Goal: Information Seeking & Learning: Learn about a topic

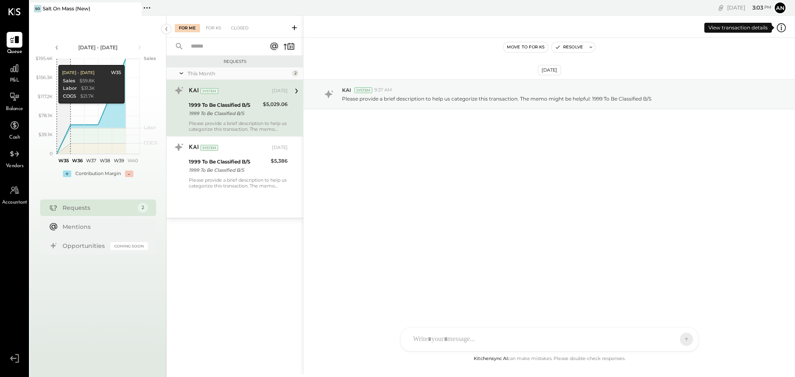
click at [780, 27] on icon at bounding box center [781, 27] width 2 height 0
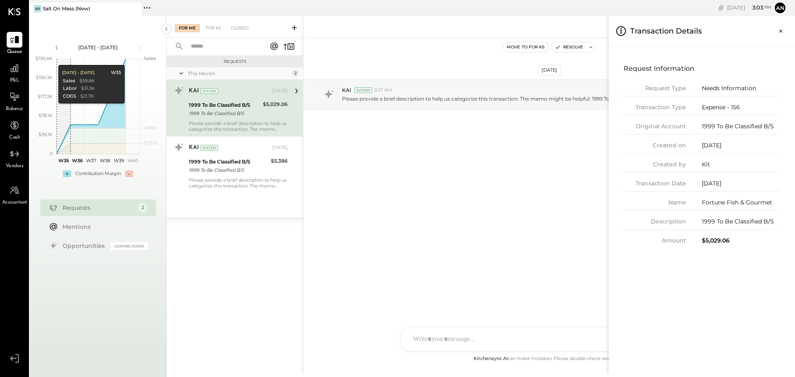
click at [780, 27] on icon "Close panel" at bounding box center [781, 31] width 8 height 8
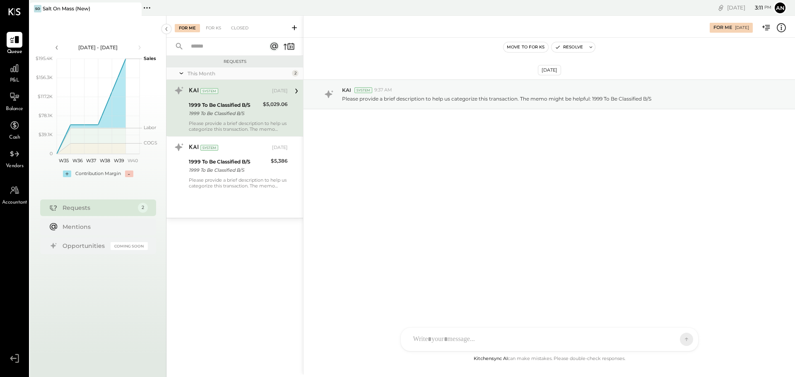
click at [293, 27] on icon at bounding box center [294, 28] width 8 height 8
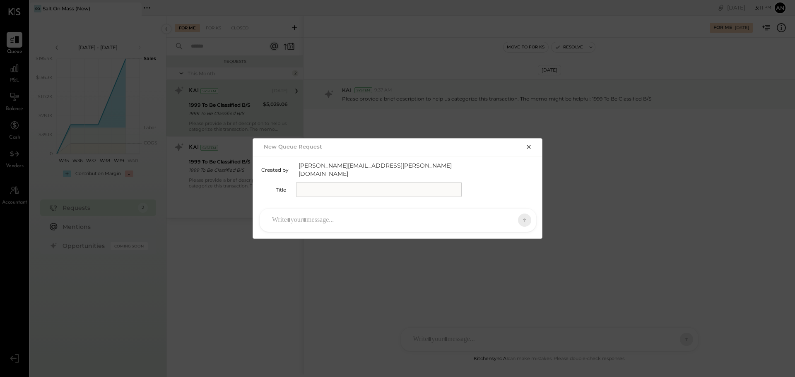
click at [527, 149] on icon "button" at bounding box center [528, 147] width 7 height 7
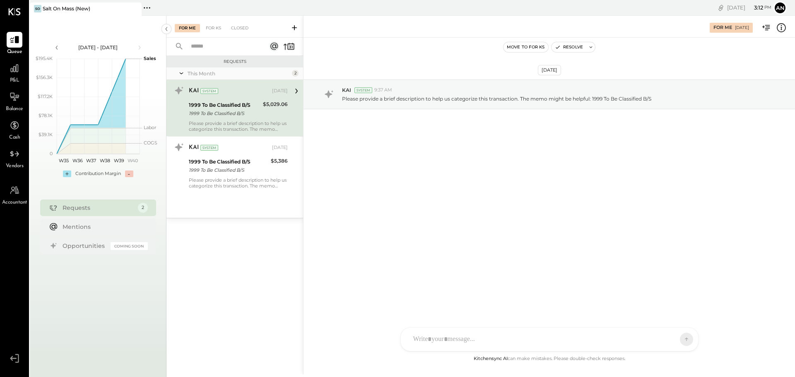
click at [226, 103] on div "1999 To Be Classified B/S" at bounding box center [225, 105] width 72 height 8
click at [782, 31] on icon at bounding box center [781, 27] width 9 height 9
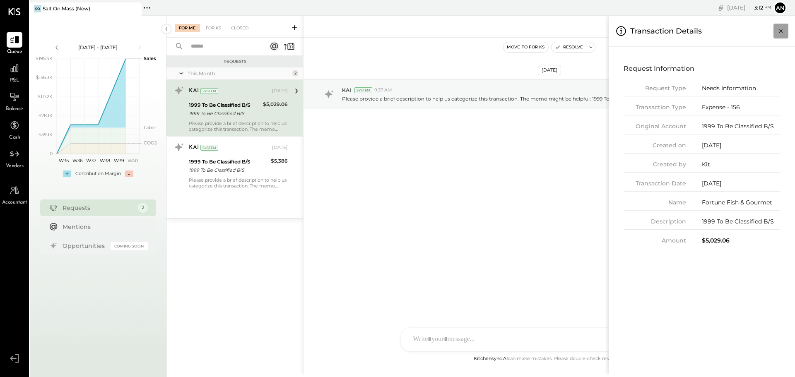
click at [780, 30] on icon "Close panel" at bounding box center [780, 30] width 3 height 3
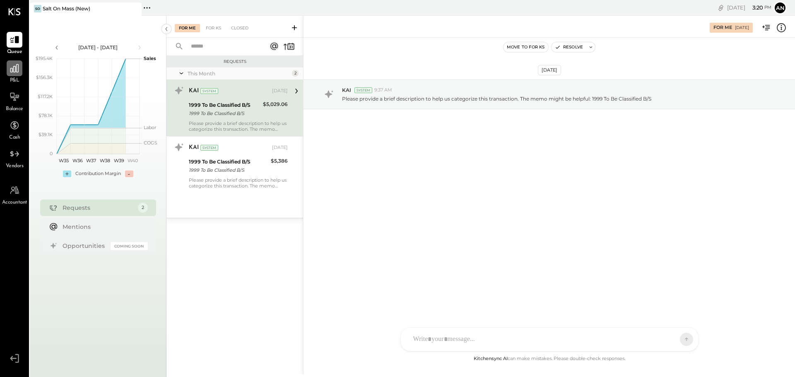
click at [13, 74] on div at bounding box center [15, 68] width 16 height 16
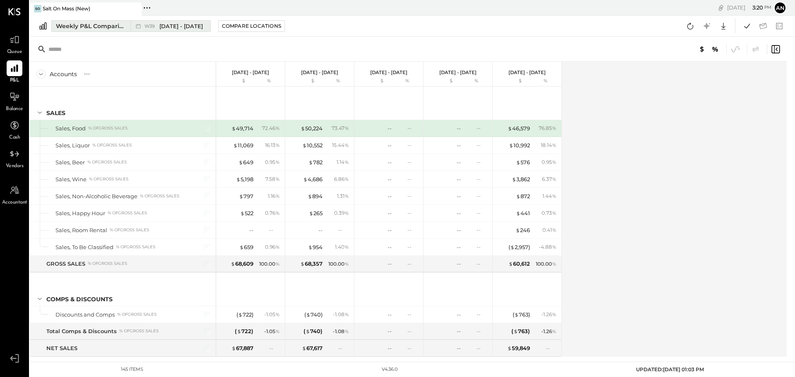
click at [117, 27] on div "Weekly P&L Comparison" at bounding box center [91, 26] width 70 height 8
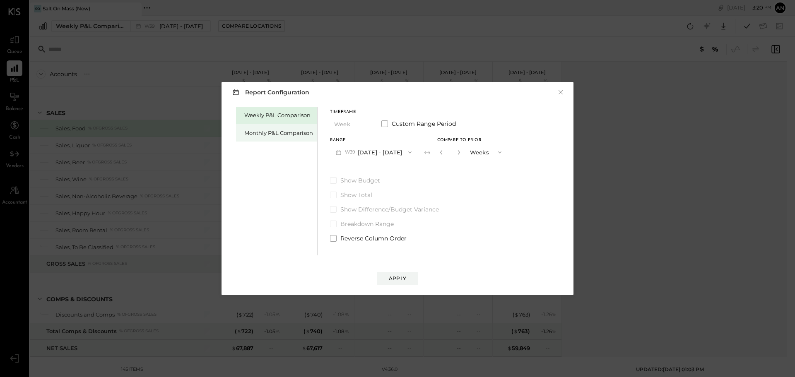
click at [297, 134] on div "Monthly P&L Comparison" at bounding box center [278, 133] width 69 height 8
click at [384, 153] on button "M09 [DATE] - [DATE]" at bounding box center [373, 151] width 87 height 15
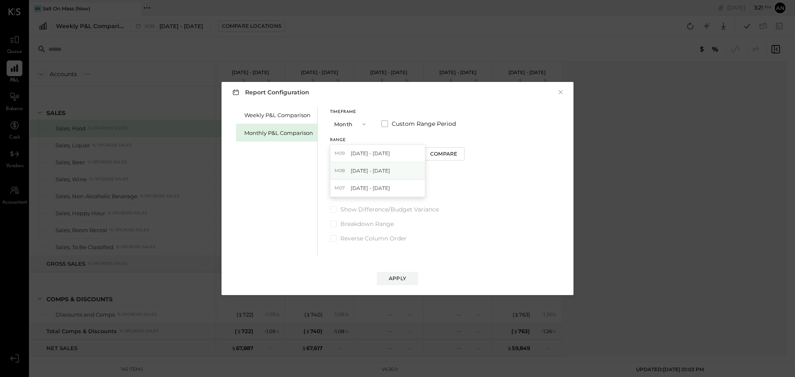
click at [379, 169] on span "[DATE] - [DATE]" at bounding box center [370, 170] width 39 height 7
click at [397, 276] on div "Apply" at bounding box center [397, 278] width 17 height 7
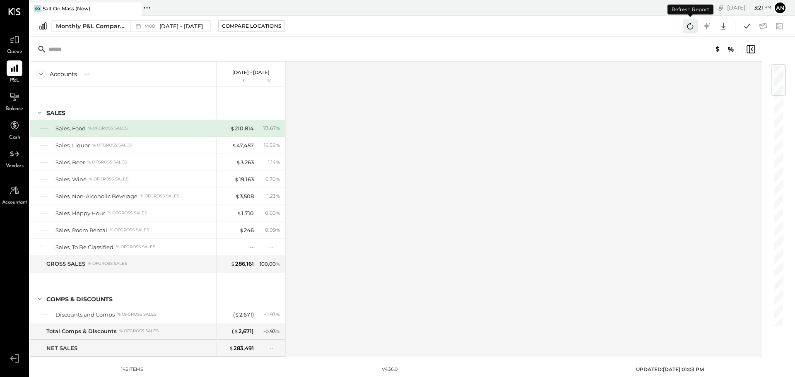
click at [686, 32] on button at bounding box center [690, 26] width 15 height 15
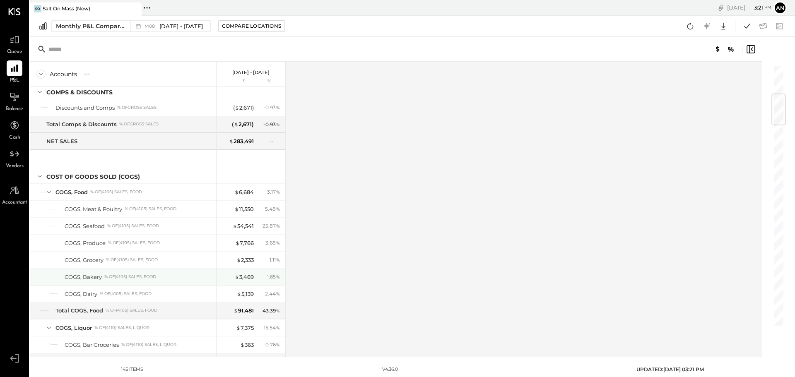
scroll to position [248, 0]
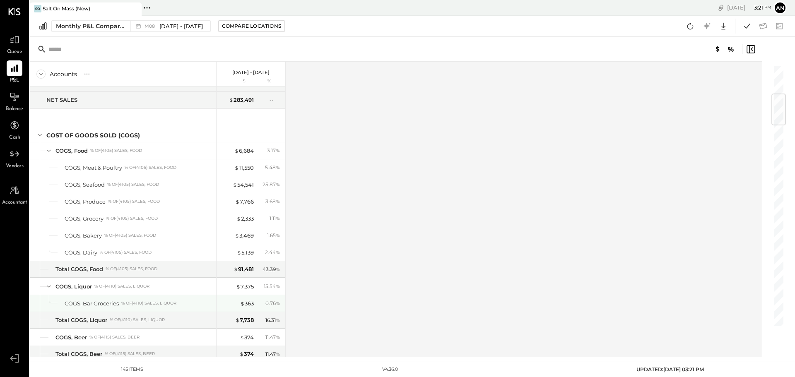
click at [114, 300] on div "COGS, Bar Groceries" at bounding box center [92, 304] width 54 height 8
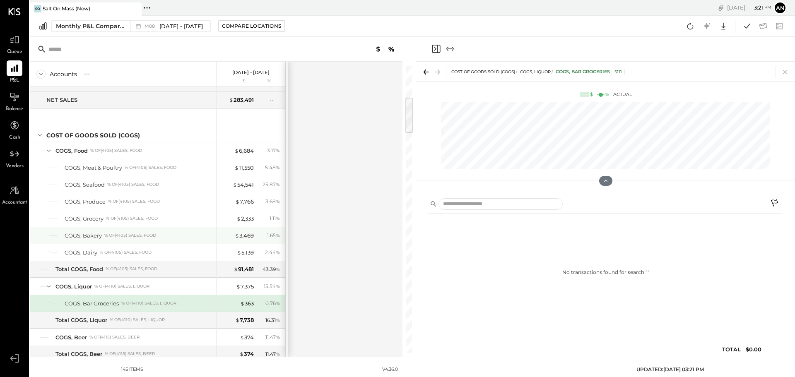
click at [127, 237] on div "% of (4105) Sales, Food" at bounding box center [130, 236] width 52 height 6
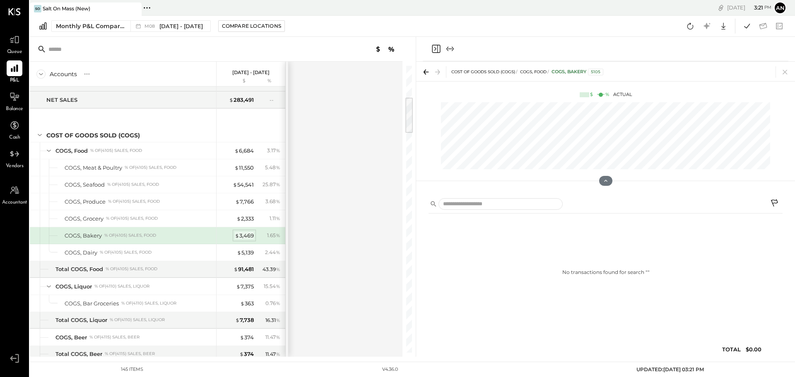
click at [248, 232] on div "$ 3,469" at bounding box center [244, 236] width 19 height 8
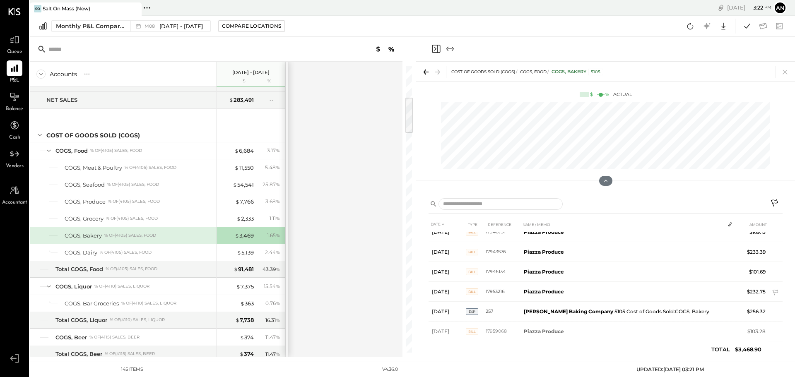
scroll to position [361, 0]
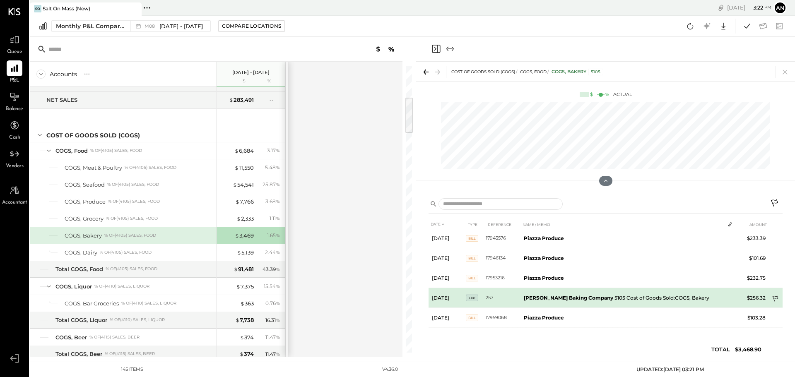
click at [774, 299] on icon at bounding box center [776, 300] width 8 height 8
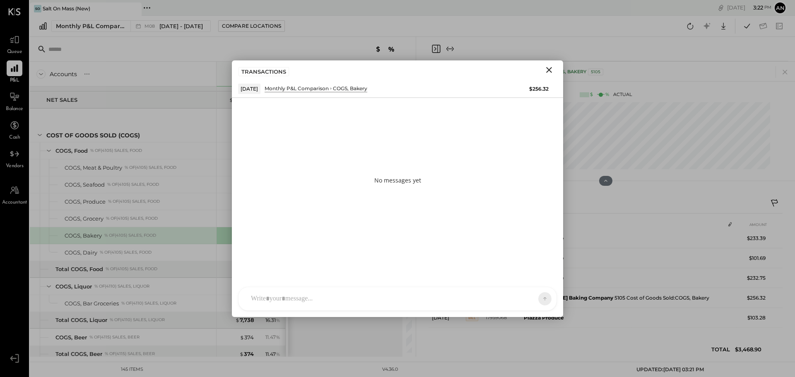
click at [551, 67] on icon "Close" at bounding box center [549, 70] width 6 height 6
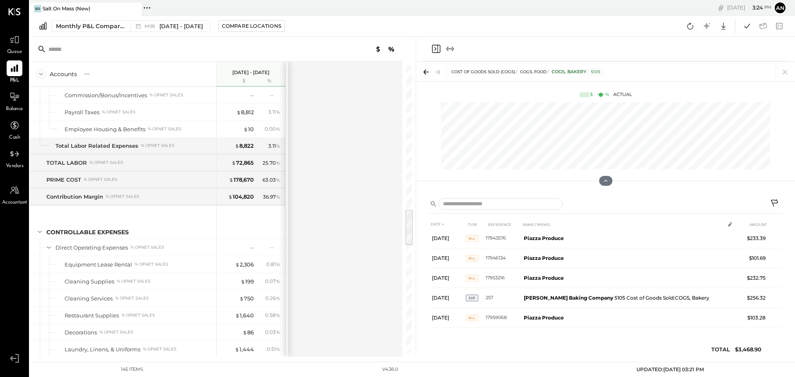
scroll to position [1159, 0]
